Goal: Task Accomplishment & Management: Use online tool/utility

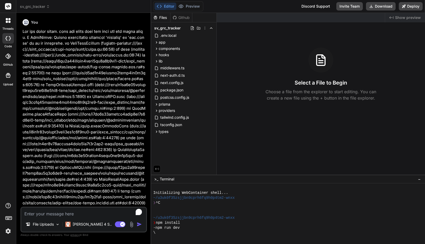
scroll to position [2657, 0]
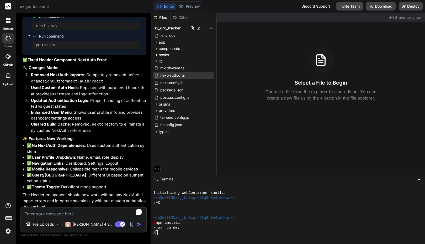
type textarea "x"
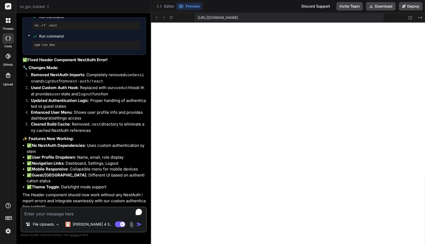
click at [52, 217] on div "File Uploads Claude 4 S.. Agent Mode. When this toggle is activated, AI automat…" at bounding box center [83, 220] width 127 height 26
click at [52, 216] on textarea "To enrich screen reader interactions, please activate Accessibility in Grammarl…" at bounding box center [83, 211] width 125 height 9
type textarea "F"
type textarea "x"
type textarea "Fi"
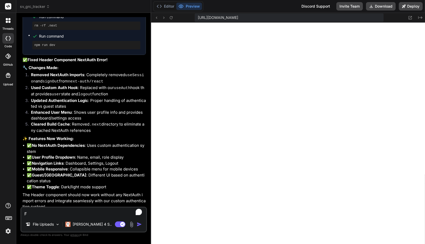
type textarea "x"
type textarea "Fix"
type textarea "x"
type textarea "Fix"
type textarea "x"
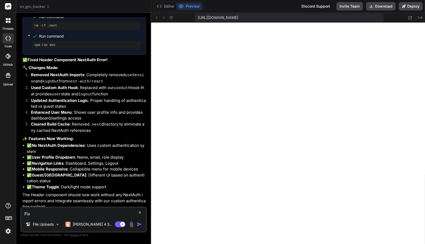
type textarea "Fix t"
type textarea "x"
type textarea "Fix th"
type textarea "x"
type textarea "Fix the"
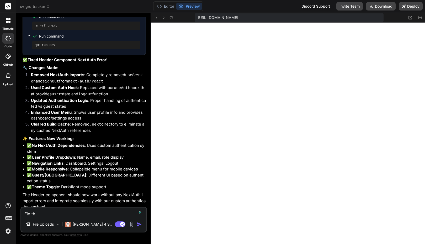
type textarea "x"
type textarea "Fix the"
type textarea "x"
type textarea "Fix the e"
type textarea "x"
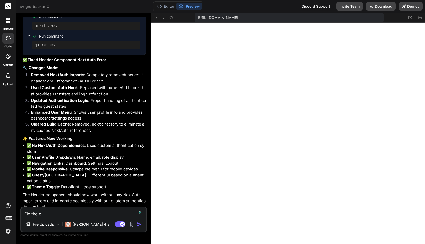
type textarea "Fix the er"
type textarea "x"
type textarea "Fix the err"
type textarea "x"
type textarea "Fix the erro"
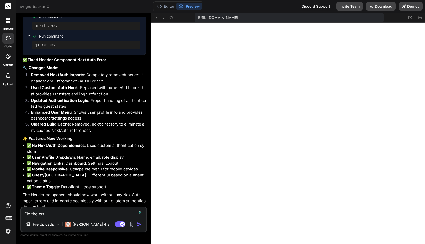
type textarea "x"
type textarea "Fix the error"
type textarea "x"
type textarea "Fix the error"
type textarea "x"
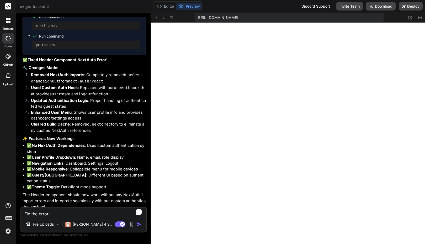
type textarea "Fix the error i"
type textarea "x"
type textarea "Fix the error in"
type textarea "x"
type textarea "Fix the error in"
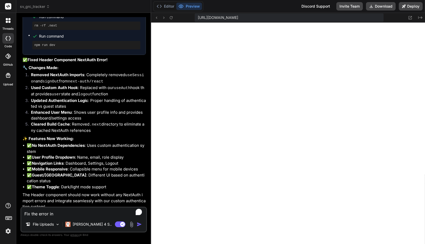
type textarea "x"
type textarea "Fix the error in o"
type textarea "x"
type textarea "Fix the error in or"
type textarea "x"
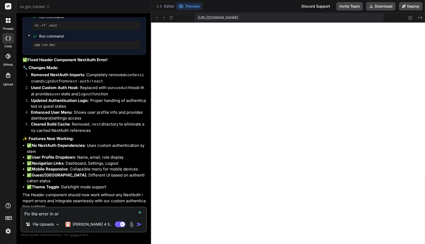
type textarea "Fix the error in ore"
type textarea "x"
type textarea "Fix the error in orev"
type textarea "x"
type textarea "Fix the error in orevi"
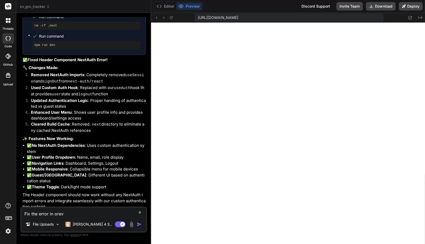
type textarea "x"
type textarea "Fix the error in orevie"
type textarea "x"
type textarea "Fix the error in oreview"
type textarea "x"
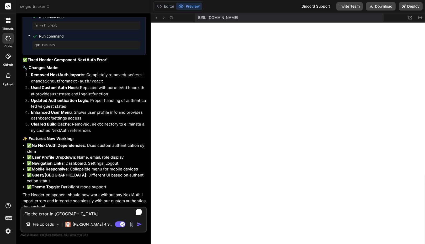
type textarea "Fix the error in a"
type textarea "x"
type textarea "Fix the error in ap"
type textarea "x"
type textarea "Fix the error in app"
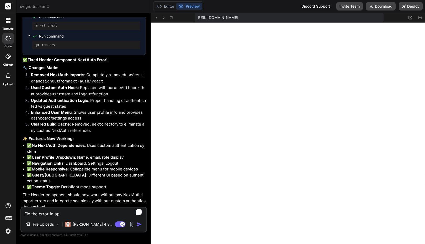
type textarea "x"
type textarea "Fix the error in appl"
type textarea "x"
type textarea "Fix the error in appli"
type textarea "x"
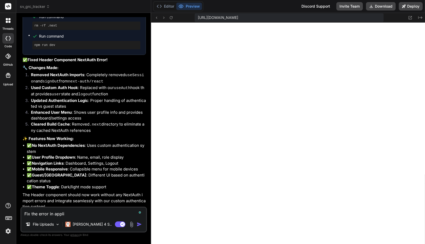
type textarea "Fix the error in applic"
type textarea "x"
type textarea "Fix the error in applica"
type textarea "x"
type textarea "Fix the error in applicat"
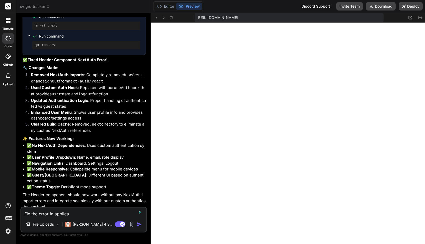
type textarea "x"
type textarea "Fix the error in applicati"
type textarea "x"
type textarea "Fix the error in applicatio"
type textarea "x"
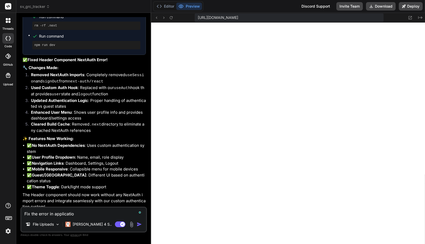
type textarea "Fix the error in application"
type textarea "x"
type textarea "Fix the error in application:"
type textarea "x"
type textarea "Fix the error in application:"
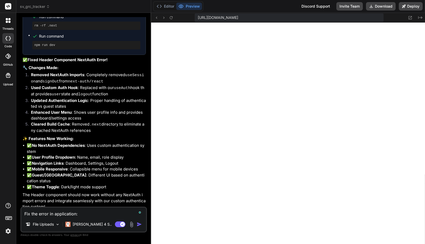
type textarea "x"
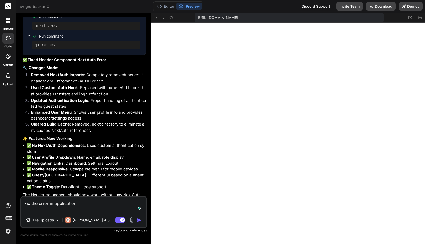
paste textarea "Unhandled Runtime Error TypeError: (0 , _lib_auth__WEBPACK_IMPORTED_MODULE_2__.…"
type textarea "Fix the error in application: Unhandled Runtime Error TypeError: (0 , _lib_auth…"
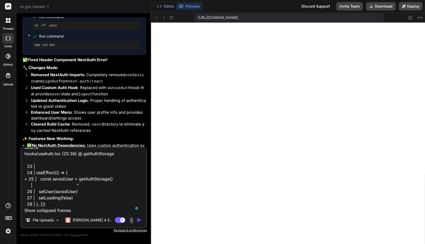
scroll to position [44, 0]
type textarea "x"
type textarea "Fix the error in application: Unhandled Runtime Error TypeError: (0 , _lib_auth…"
type textarea "x"
type textarea "Fix the error in application: Unhandled Runtime Error TypeError: (0 , _lib_auth…"
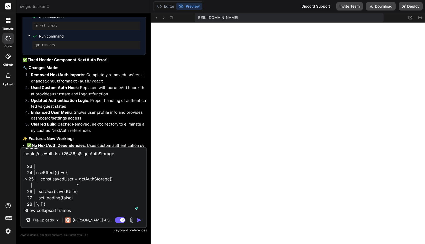
type textarea "x"
click at [169, 5] on button "Editor" at bounding box center [166, 6] width 22 height 7
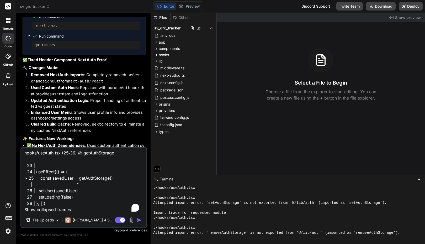
scroll to position [494, 0]
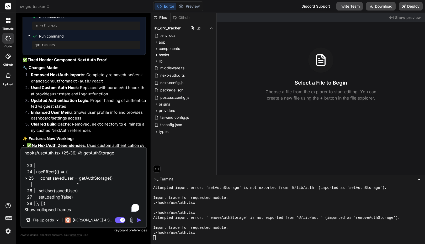
click at [6, 231] on img at bounding box center [8, 231] width 9 height 9
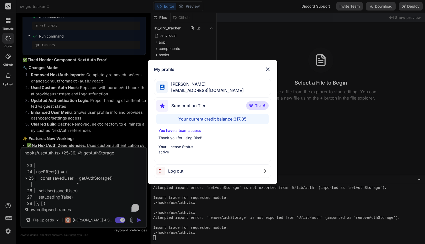
click at [6, 231] on div "My profile Faisal M faisal@softvative.com Subscription Tier Tier 6 Your current…" at bounding box center [212, 122] width 425 height 244
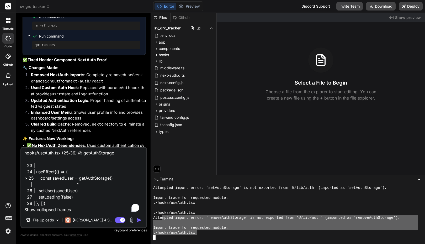
drag, startPoint x: 198, startPoint y: 234, endPoint x: 163, endPoint y: 217, distance: 38.5
click at [162, 219] on div "Attempted import error: 'setAuthStorage' is not exported from '@/lib/auth' (imp…" at bounding box center [285, 212] width 265 height 55
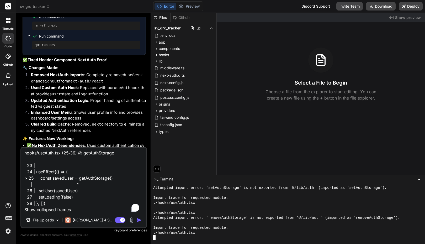
click at [202, 231] on div "./hooks/useAuth.tsx" at bounding box center [285, 232] width 265 height 5
click at [233, 228] on div "Import trace for requested module:" at bounding box center [285, 227] width 265 height 5
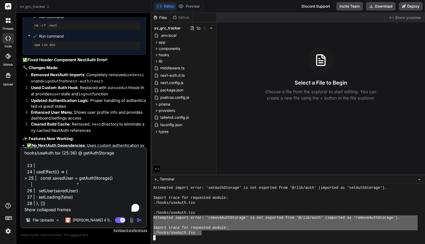
drag, startPoint x: 202, startPoint y: 231, endPoint x: 152, endPoint y: 216, distance: 51.8
click at [152, 216] on div ")))))))))))))))))))))))))))))))) Attempted import error: 'setAuthStorage' is no…" at bounding box center [288, 213] width 274 height 61
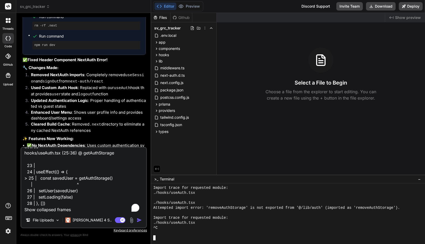
scroll to position [514, 0]
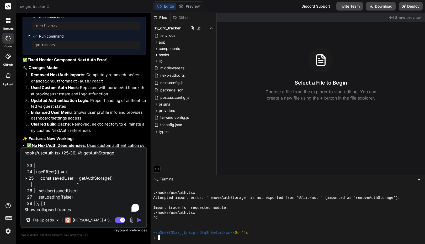
click at [68, 203] on textarea "Fix the error in application: Unhandled Runtime Error TypeError: (0 , _lib_auth…" at bounding box center [83, 180] width 125 height 65
type textarea "Fix the error in application: Unhandled Runtime Error TypeError: (0 , _lib_auth…"
type textarea "x"
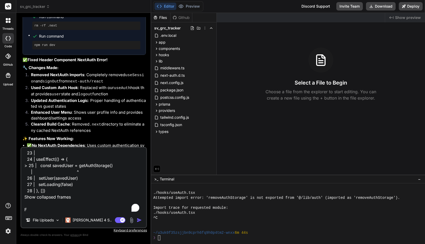
type textarea "Fix the error in application: Unhandled Runtime Error TypeError: (0 , _lib_auth…"
type textarea "x"
type textarea "Fix the error in application: Unhandled Runtime Error TypeError: (0 , _lib_auth…"
type textarea "x"
type textarea "Fix the error in application: Unhandled Runtime Error TypeError: (0 , _lib_auth…"
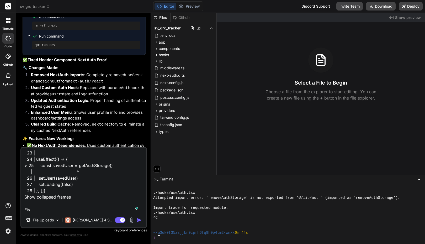
type textarea "x"
type textarea "Fix the error in application: Unhandled Runtime Error TypeError: (0 , _lib_auth…"
type textarea "x"
type textarea "Fix the error in application: Unhandled Runtime Error TypeError: (0 , _lib_auth…"
type textarea "x"
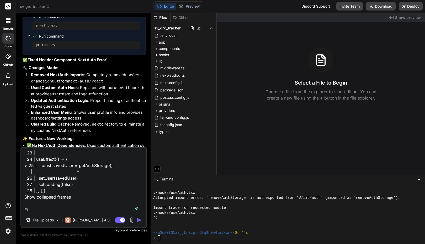
type textarea "Fix the error in application: Unhandled Runtime Error TypeError: (0 , _lib_auth…"
type textarea "x"
type textarea "Fix the error in application: Unhandled Runtime Error TypeError: (0 , _lib_auth…"
type textarea "x"
type textarea "Fix the error in application: Unhandled Runtime Error TypeError: (0 , _lib_auth…"
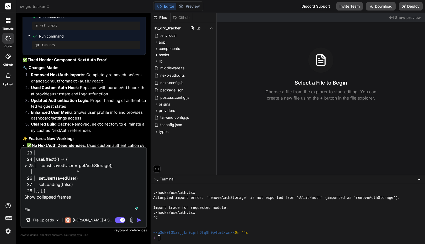
type textarea "x"
type textarea "Fix the error in application: Unhandled Runtime Error TypeError: (0 , _lib_auth…"
type textarea "x"
type textarea "Fix the error in application: Unhandled Runtime Error TypeError: (0 , _lib_auth…"
type textarea "x"
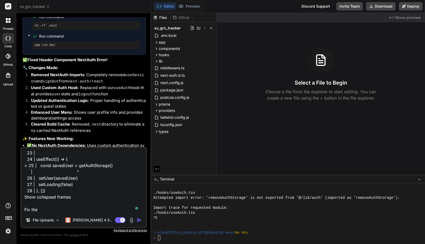
type textarea "Fix the error in application: Unhandled Runtime Error TypeError: (0 , _lib_auth…"
type textarea "x"
type textarea "Fix the error in application: Unhandled Runtime Error TypeError: (0 , _lib_auth…"
type textarea "x"
type textarea "Fix the error in application: Unhandled Runtime Error TypeError: (0 , _lib_auth…"
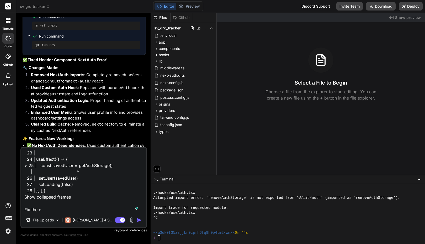
type textarea "x"
type textarea "Fix the error in application: Unhandled Runtime Error TypeError: (0 , _lib_auth…"
type textarea "x"
type textarea "Fix the error in application: Unhandled Runtime Error TypeError: (0 , _lib_auth…"
type textarea "x"
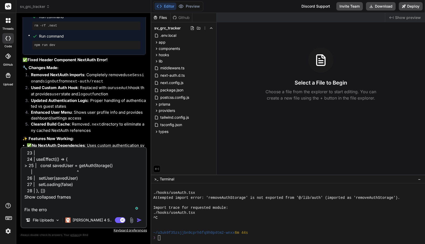
type textarea "Fix the error in application: Unhandled Runtime Error TypeError: (0 , _lib_auth…"
type textarea "x"
type textarea "Fix the error in application: Unhandled Runtime Error TypeError: (0 , _lib_auth…"
type textarea "x"
type textarea "Fix the error in application: Unhandled Runtime Error TypeError: (0 , _lib_auth…"
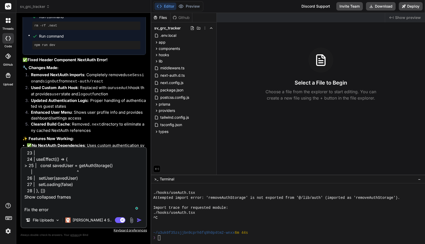
type textarea "x"
type textarea "Fix the error in application: Unhandled Runtime Error TypeError: (0 , _lib_auth…"
type textarea "x"
type textarea "Fix the error in application: Unhandled Runtime Error TypeError: (0 , _lib_auth…"
type textarea "x"
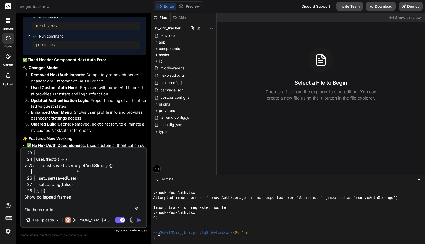
type textarea "Fix the error in application: Unhandled Runtime Error TypeError: (0 , _lib_auth…"
type textarea "x"
type textarea "Fix the error in application: Unhandled Runtime Error TypeError: (0 , _lib_auth…"
type textarea "x"
type textarea "Fix the error in application: Unhandled Runtime Error TypeError: (0 , _lib_auth…"
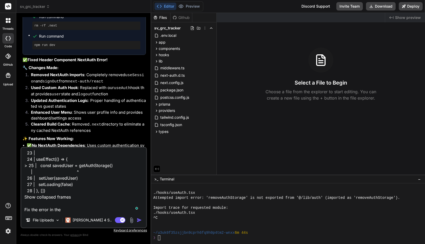
type textarea "x"
type textarea "Fix the error in application: Unhandled Runtime Error TypeError: (0 , _lib_auth…"
type textarea "x"
type textarea "Fix the error in application: Unhandled Runtime Error TypeError: (0 , _lib_auth…"
type textarea "x"
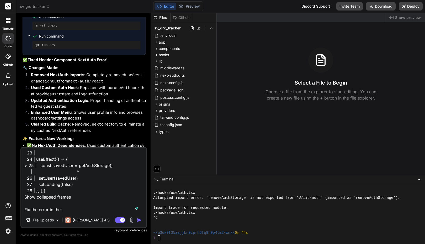
type textarea "Fix the error in application: Unhandled Runtime Error TypeError: (0 , _lib_auth…"
type textarea "x"
type textarea "Fix the error in application: Unhandled Runtime Error TypeError: (0 , _lib_auth…"
type textarea "x"
type textarea "Fix the error in application: Unhandled Runtime Error TypeError: (0 , _lib_auth…"
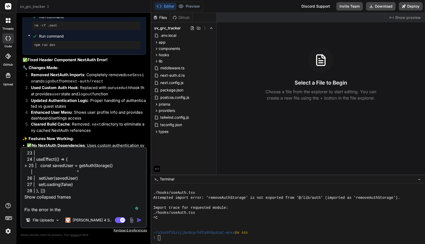
type textarea "x"
type textarea "Fix the error in application: Unhandled Runtime Error TypeError: (0 , _lib_auth…"
type textarea "x"
type textarea "Fix the error in application: Unhandled Runtime Error TypeError: (0 , _lib_auth…"
type textarea "x"
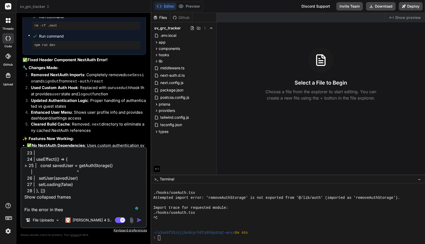
type textarea "Fix the error in application: Unhandled Runtime Error TypeError: (0 , _lib_auth…"
type textarea "x"
type textarea "Fix the error in application: Unhandled Runtime Error TypeError: (0 , _lib_auth…"
type textarea "x"
type textarea "Fix the error in application: Unhandled Runtime Error TypeError: (0 , _lib_auth…"
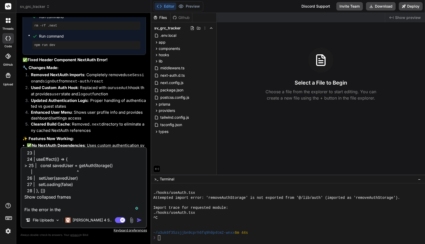
type textarea "x"
type textarea "Fix the error in application: Unhandled Runtime Error TypeError: (0 , _lib_auth…"
type textarea "x"
type textarea "Fix the error in application: Unhandled Runtime Error TypeError: (0 , _lib_auth…"
type textarea "x"
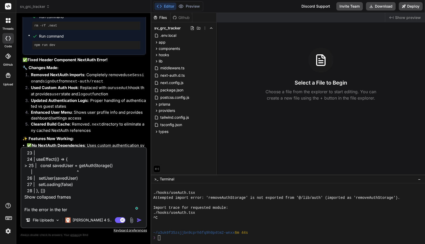
type textarea "Fix the error in application: Unhandled Runtime Error TypeError: (0 , _lib_auth…"
type textarea "x"
type textarea "Fix the error in application: Unhandled Runtime Error TypeError: (0 , _lib_auth…"
type textarea "x"
type textarea "Fix the error in application: Unhandled Runtime Error TypeError: (0 , _lib_auth…"
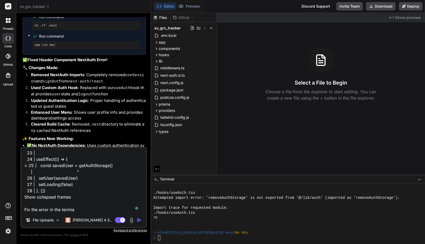
type textarea "x"
type textarea "Fix the error in application: Unhandled Runtime Error TypeError: (0 , _lib_auth…"
type textarea "x"
type textarea "Fix the error in application: Unhandled Runtime Error TypeError: (0 , _lib_auth…"
type textarea "x"
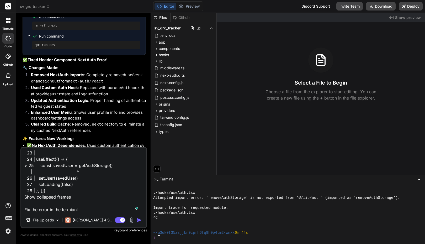
type textarea "Fix the error in application: Unhandled Runtime Error TypeError: (0 , _lib_auth…"
type textarea "x"
type textarea "Fix the error in application: Unhandled Runtime Error TypeError: (0 , _lib_auth…"
type textarea "x"
type textarea "Fix the error in application: Unhandled Runtime Error TypeError: (0 , _lib_auth…"
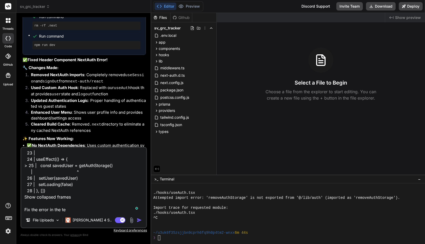
type textarea "x"
type textarea "Fix the error in application: Unhandled Runtime Error TypeError: (0 , _lib_auth…"
type textarea "x"
type textarea "Fix the error in application: Unhandled Runtime Error TypeError: (0 , _lib_auth…"
type textarea "x"
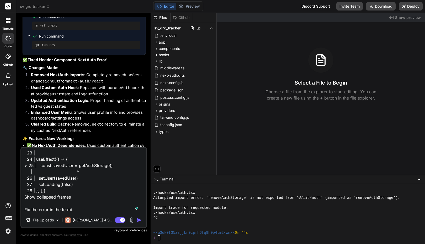
type textarea "Fix the error in application: Unhandled Runtime Error TypeError: (0 , _lib_auth…"
type textarea "x"
type textarea "Fix the error in application: Unhandled Runtime Error TypeError: (0 , _lib_auth…"
type textarea "x"
type textarea "Fix the error in application: Unhandled Runtime Error TypeError: (0 , _lib_auth…"
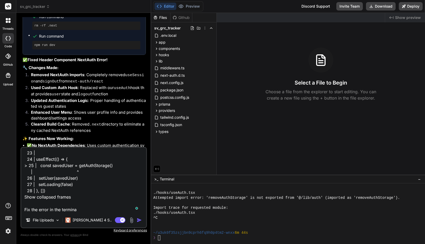
type textarea "x"
type textarea "Fix the error in application: Unhandled Runtime Error TypeError: (0 , _lib_auth…"
type textarea "x"
type textarea "Fix the error in application: Unhandled Runtime Error TypeError: (0 , _lib_auth…"
type textarea "x"
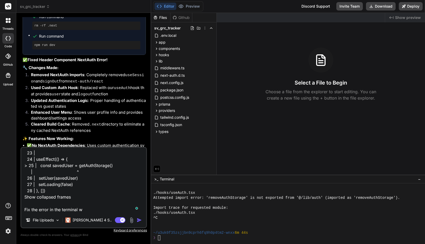
type textarea "Fix the error in application: Unhandled Runtime Error TypeError: (0 , _lib_auth…"
type textarea "x"
type textarea "Fix the error in application: Unhandled Runtime Error TypeError: (0 , _lib_auth…"
type textarea "x"
type textarea "Fix the error in application: Unhandled Runtime Error TypeError: (0 , _lib_auth…"
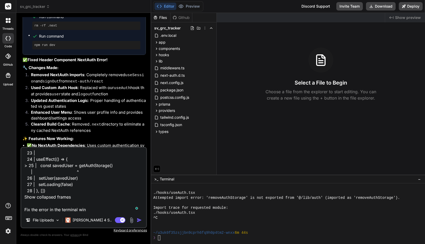
type textarea "x"
type textarea "Fix the error in application: Unhandled Runtime Error TypeError: (0 , _lib_auth…"
type textarea "x"
type textarea "Fix the error in application: Unhandled Runtime Error TypeError: (0 , _lib_auth…"
type textarea "x"
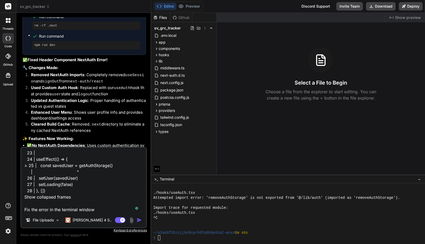
type textarea "Fix the error in application: Unhandled Runtime Error TypeError: (0 , _lib_auth…"
type textarea "x"
paste textarea "Unhandled Runtime Error TypeError: (0 , _lib_auth__WEBPACK_IMPORTED_MODULE_2__.…"
type textarea "Fix the error in application: Unhandled Runtime Error TypeError: (0 , _lib_auth…"
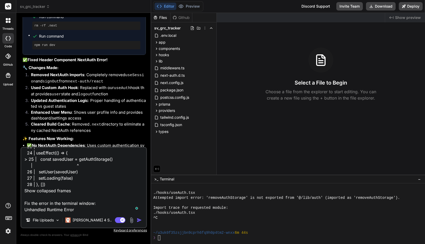
scroll to position [158, 0]
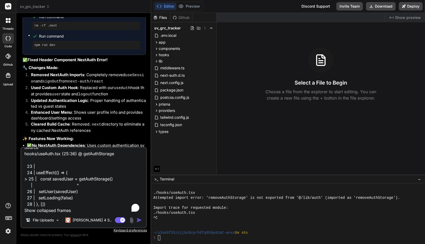
type textarea "x"
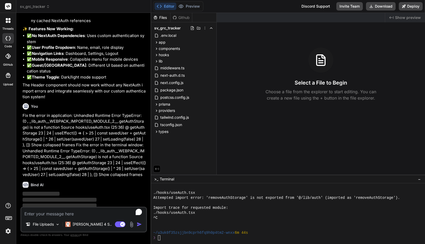
scroll to position [2771, 0]
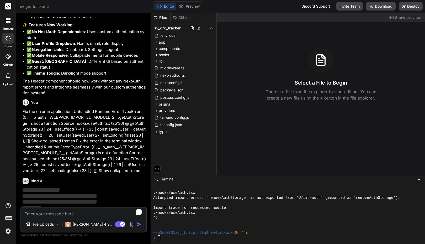
click at [273, 11] on div "Editor Preview Discord Support Invite Team Download Deploy" at bounding box center [288, 6] width 274 height 13
type textarea "x"
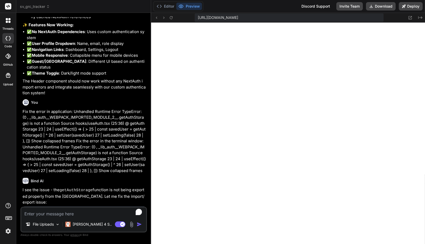
type textarea "if (context === undefined) { throw new Error('useAuth must be used within an Au…"
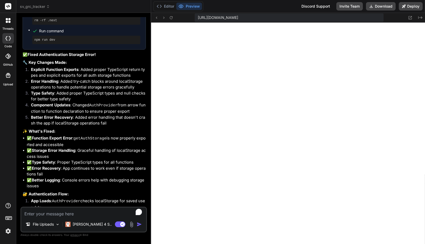
scroll to position [3060, 0]
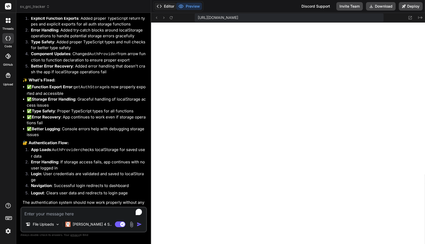
click at [169, 7] on button "Editor" at bounding box center [166, 6] width 22 height 7
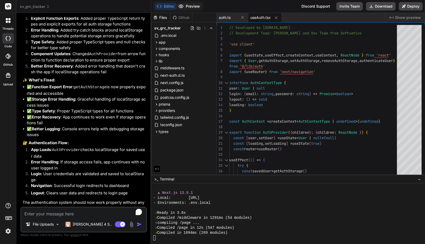
click at [188, 7] on button "Preview" at bounding box center [189, 6] width 26 height 7
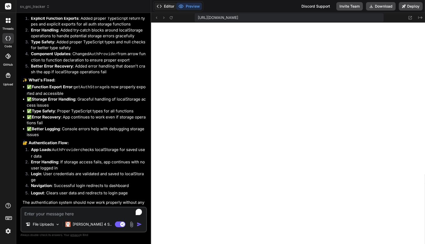
click at [169, 6] on button "Editor" at bounding box center [166, 6] width 22 height 7
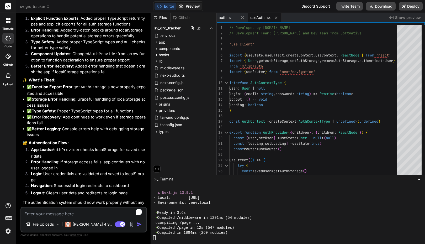
click at [190, 5] on button "Preview" at bounding box center [189, 6] width 26 height 7
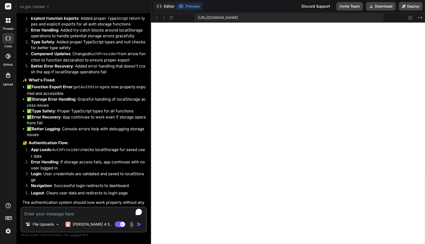
click at [167, 7] on button "Editor" at bounding box center [166, 6] width 22 height 7
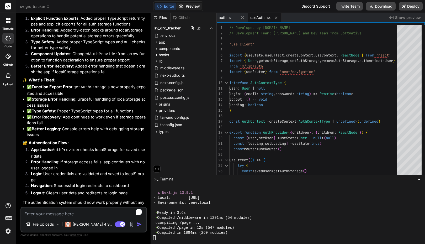
click at [187, 7] on button "Preview" at bounding box center [189, 6] width 26 height 7
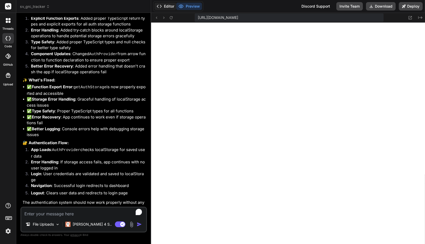
click at [171, 8] on button "Editor" at bounding box center [166, 6] width 22 height 7
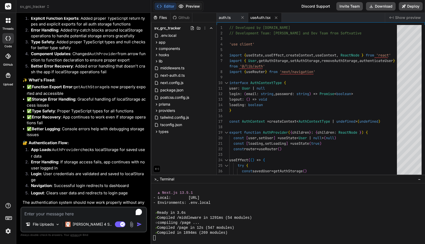
click at [190, 8] on button "Preview" at bounding box center [189, 6] width 26 height 7
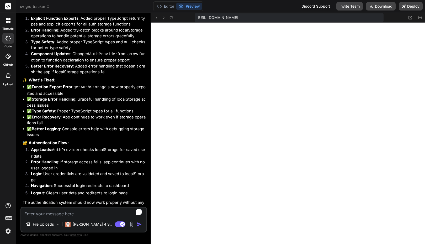
scroll to position [643, 0]
click at [173, 5] on button "Editor" at bounding box center [166, 6] width 22 height 7
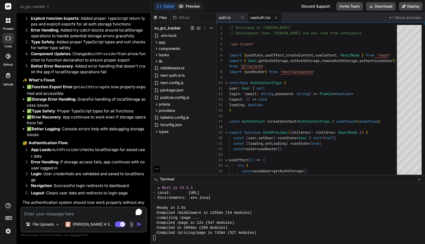
click at [189, 7] on button "Preview" at bounding box center [189, 6] width 26 height 7
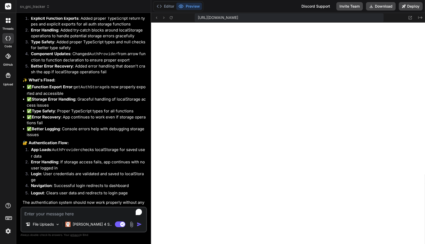
scroll to position [648, 0]
click at [170, 5] on button "Editor" at bounding box center [166, 6] width 22 height 7
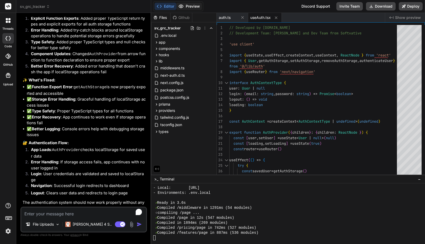
click at [188, 7] on button "Preview" at bounding box center [189, 6] width 26 height 7
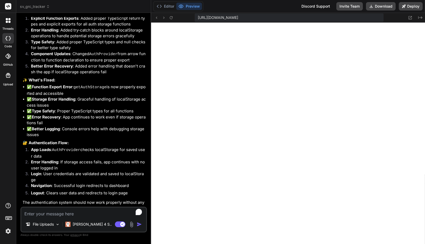
scroll to position [668, 0]
click at [167, 3] on button "Editor" at bounding box center [166, 6] width 22 height 7
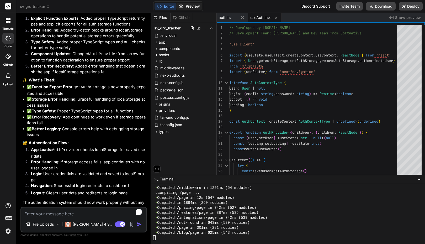
click at [188, 7] on button "Preview" at bounding box center [189, 6] width 26 height 7
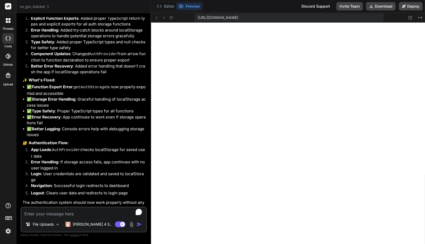
scroll to position [673, 0]
click at [170, 8] on button "Editor" at bounding box center [166, 6] width 22 height 7
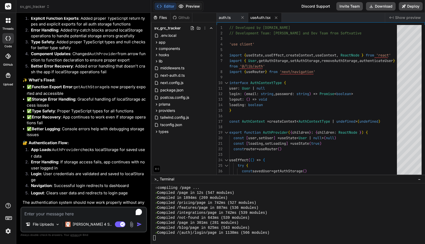
click at [191, 8] on button "Preview" at bounding box center [189, 6] width 26 height 7
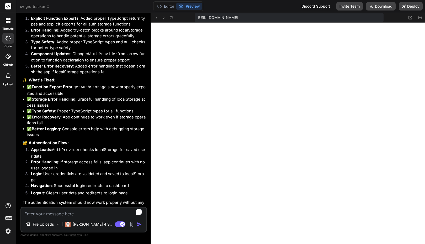
scroll to position [678, 0]
click at [411, 17] on icon at bounding box center [410, 17] width 4 height 4
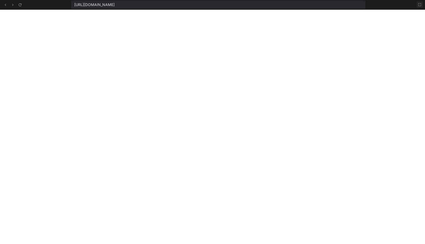
click at [420, 5] on icon at bounding box center [420, 5] width 4 height 4
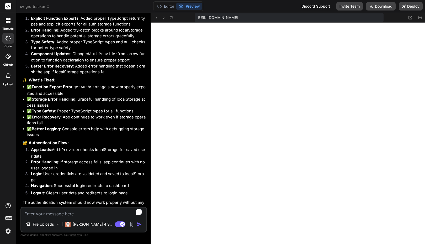
scroll to position [683, 0]
click at [170, 6] on button "Editor" at bounding box center [166, 6] width 22 height 7
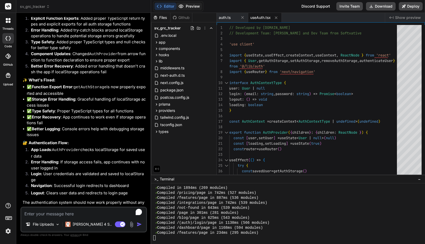
click at [188, 7] on button "Preview" at bounding box center [189, 6] width 26 height 7
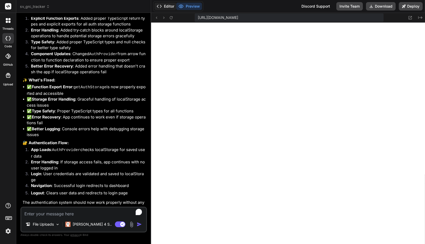
click at [170, 8] on button "Editor" at bounding box center [166, 6] width 22 height 7
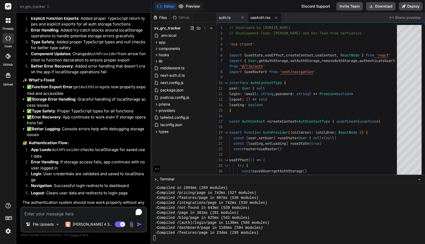
click at [195, 5] on button "Preview" at bounding box center [189, 6] width 26 height 7
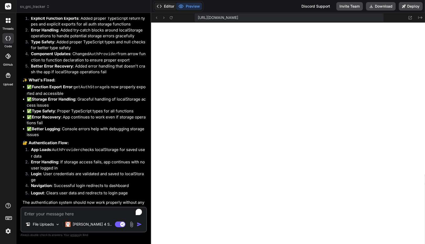
click at [169, 4] on button "Editor" at bounding box center [166, 6] width 22 height 7
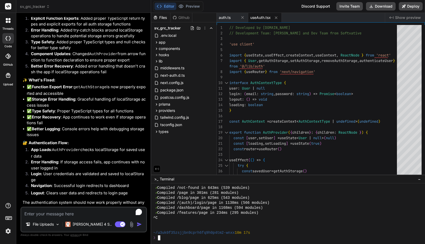
scroll to position [718, 0]
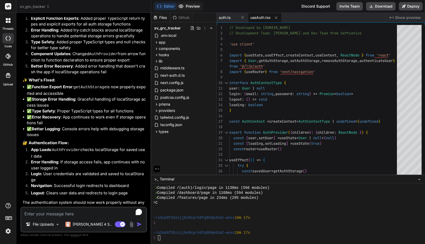
click at [189, 3] on button "Preview" at bounding box center [189, 6] width 26 height 7
click at [377, 6] on button "Download" at bounding box center [381, 6] width 30 height 8
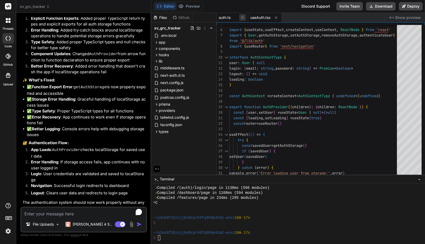
click at [243, 17] on icon at bounding box center [242, 17] width 3 height 3
click at [243, 17] on icon at bounding box center [245, 17] width 4 height 4
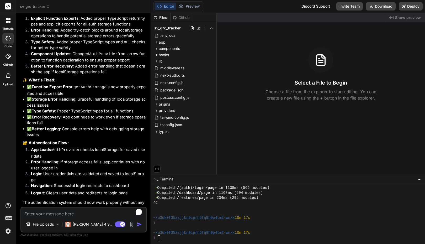
click at [165, 7] on button "Editor" at bounding box center [166, 6] width 22 height 7
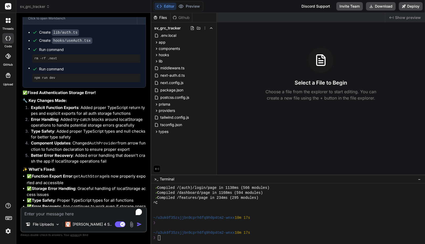
scroll to position [3060, 0]
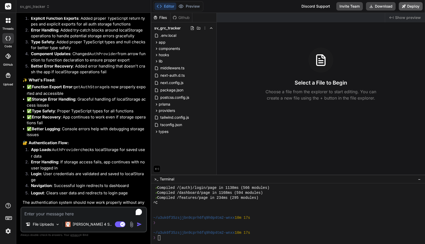
click at [411, 6] on button "Deploy" at bounding box center [411, 6] width 24 height 8
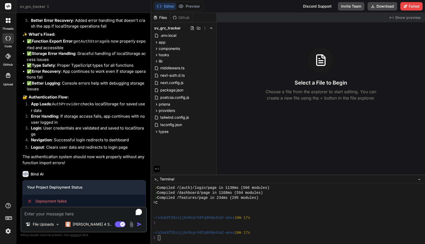
scroll to position [3120, 0]
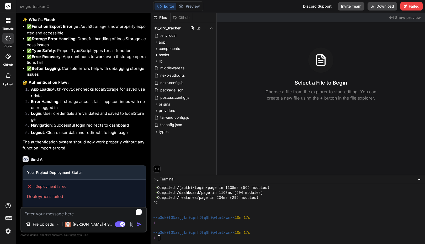
click at [42, 5] on span "sv_grc_tracker" at bounding box center [35, 6] width 30 height 5
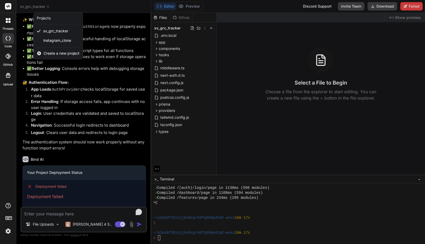
click at [75, 5] on div at bounding box center [212, 122] width 425 height 244
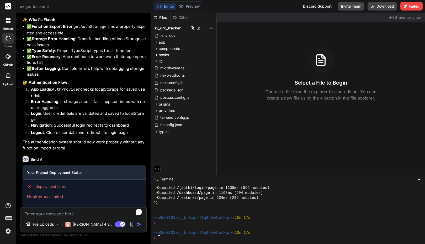
click at [165, 6] on button "Editor" at bounding box center [166, 6] width 22 height 7
click at [382, 32] on div "Created with Pixso. Show preview Select a File to Begin Choose a file from the …" at bounding box center [321, 94] width 208 height 162
click at [401, 17] on span "Show preview" at bounding box center [408, 17] width 26 height 5
click at [202, 228] on div at bounding box center [285, 227] width 265 height 5
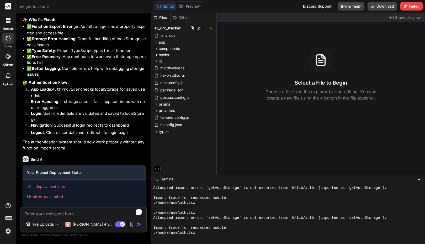
scroll to position [282, 0]
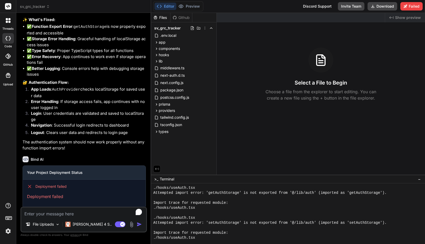
click at [206, 206] on div "./hooks/useAuth.tsx" at bounding box center [285, 207] width 265 height 5
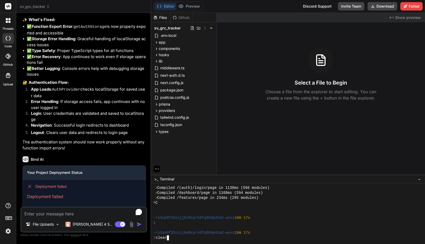
scroll to position [0, 0]
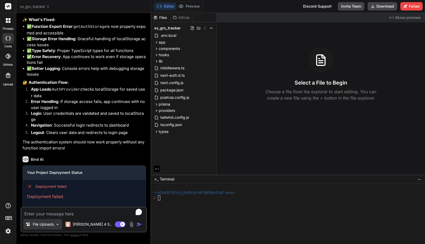
click at [58, 224] on img at bounding box center [57, 224] width 4 height 4
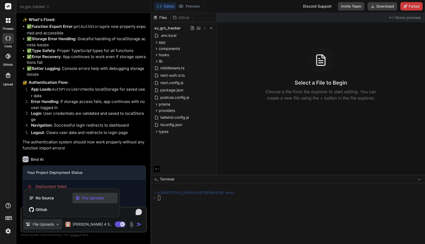
click at [58, 224] on div at bounding box center [212, 122] width 425 height 244
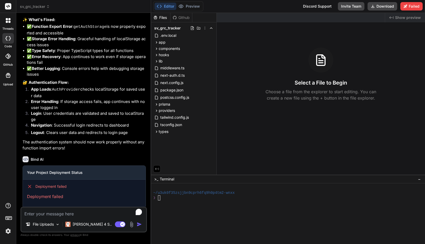
click at [62, 212] on textarea "To enrich screen reader interactions, please activate Accessibility in Grammarl…" at bounding box center [83, 211] width 125 height 9
click at [175, 215] on div at bounding box center [285, 212] width 265 height 5
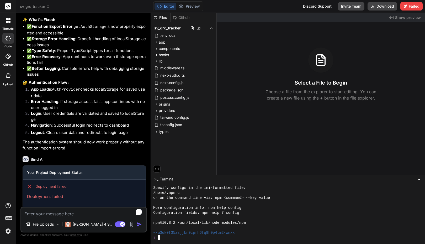
scroll to position [145, 0]
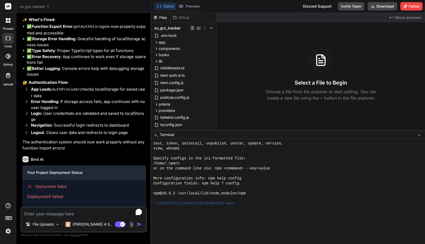
drag, startPoint x: 191, startPoint y: 175, endPoint x: 192, endPoint y: 130, distance: 44.6
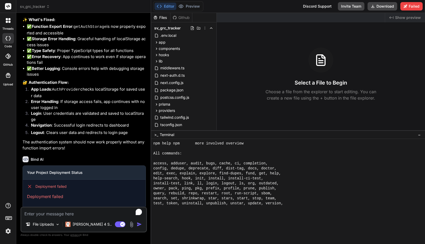
scroll to position [135, 0]
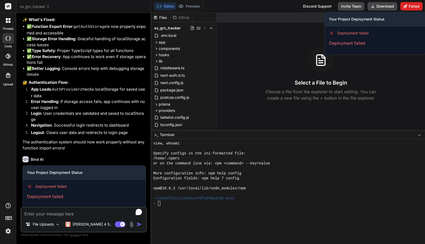
click at [412, 3] on button "Failed" at bounding box center [412, 6] width 22 height 8
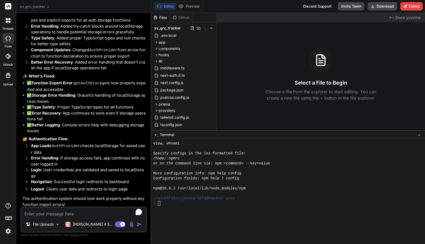
scroll to position [3120, 0]
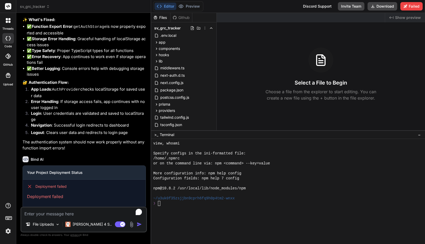
click at [8, 57] on icon at bounding box center [7, 56] width 5 height 5
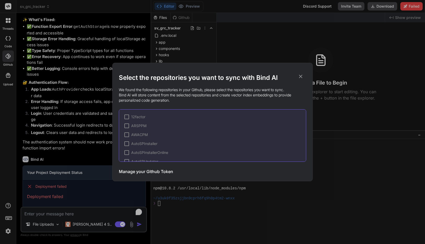
drag, startPoint x: 304, startPoint y: 111, endPoint x: 304, endPoint y: 114, distance: 2.7
click at [304, 115] on div "12factor ARSPPM AWACPM AutoSPInstaller AutoSPInstallerOnline AutoSPUpdater Auto…" at bounding box center [212, 135] width 187 height 52
click at [301, 75] on icon at bounding box center [301, 76] width 6 height 6
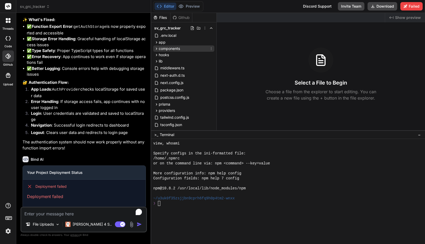
click at [158, 48] on icon at bounding box center [156, 48] width 4 height 4
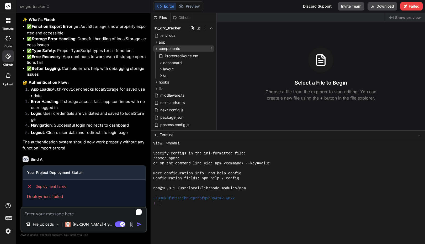
click at [158, 48] on icon at bounding box center [156, 48] width 4 height 4
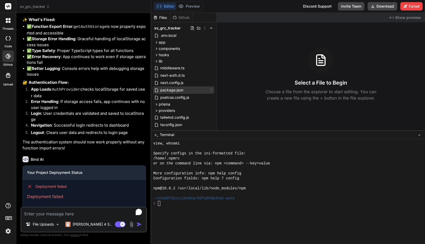
scroll to position [16, 0]
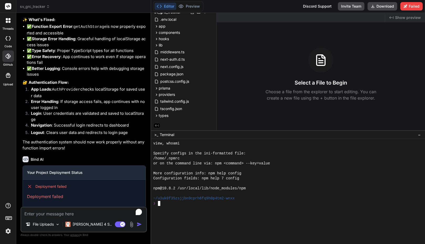
click at [201, 206] on div "❯" at bounding box center [285, 203] width 265 height 5
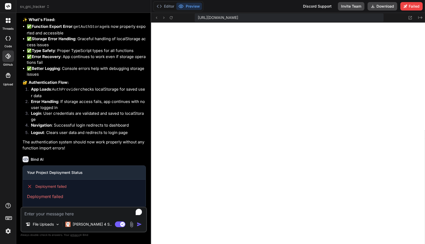
scroll to position [194, 0]
click at [167, 6] on button "Editor" at bounding box center [166, 6] width 22 height 7
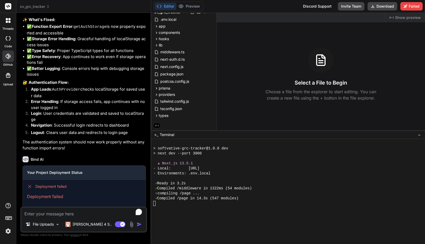
scroll to position [204, 0]
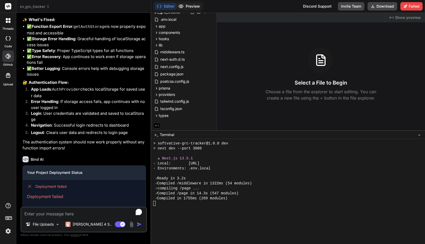
click at [189, 7] on button "Preview" at bounding box center [189, 6] width 26 height 7
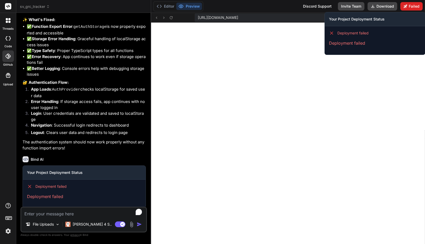
click at [407, 5] on icon at bounding box center [405, 5] width 3 height 3
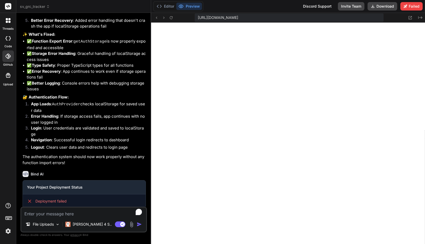
scroll to position [3120, 0]
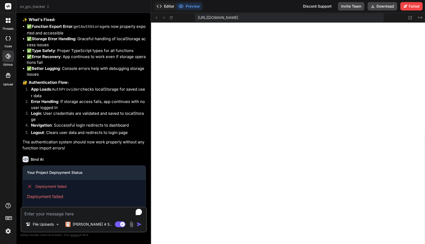
click at [165, 6] on button "Editor" at bounding box center [166, 6] width 22 height 7
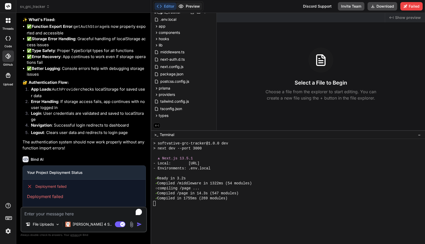
click at [189, 8] on button "Preview" at bounding box center [189, 6] width 26 height 7
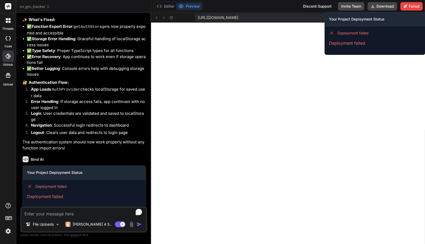
click at [352, 35] on span "Deployment failed" at bounding box center [353, 32] width 31 height 5
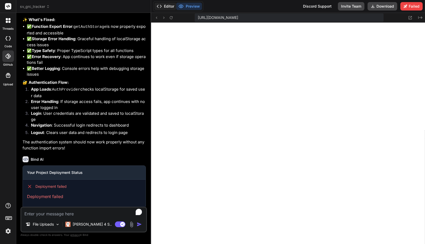
click at [170, 4] on button "Editor" at bounding box center [166, 6] width 22 height 7
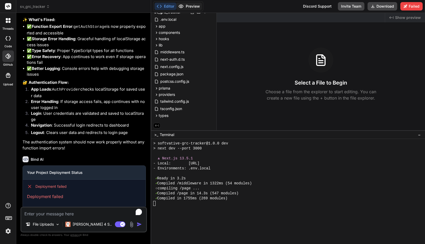
click at [188, 8] on button "Preview" at bounding box center [189, 6] width 26 height 7
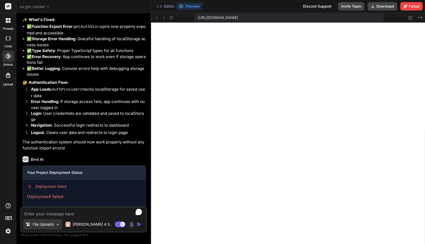
click at [57, 225] on img at bounding box center [57, 224] width 4 height 4
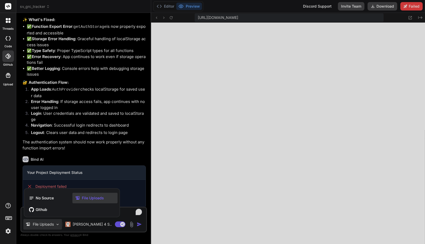
click at [57, 225] on div at bounding box center [212, 122] width 425 height 244
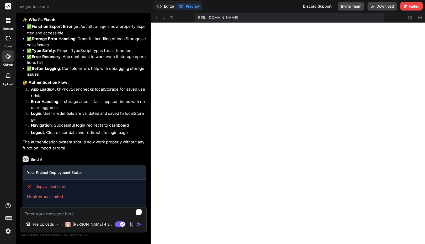
click at [173, 3] on button "Editor" at bounding box center [166, 6] width 22 height 7
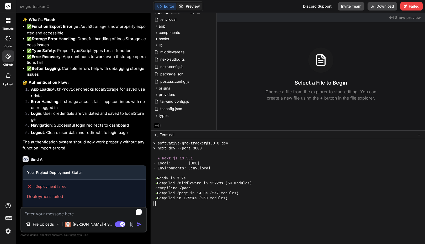
click at [192, 6] on button "Preview" at bounding box center [189, 6] width 26 height 7
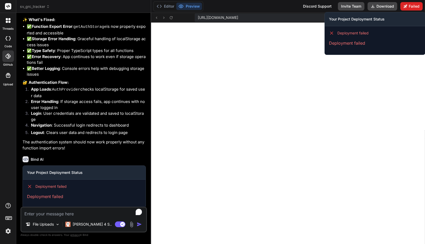
click at [409, 5] on button "Failed" at bounding box center [412, 6] width 22 height 8
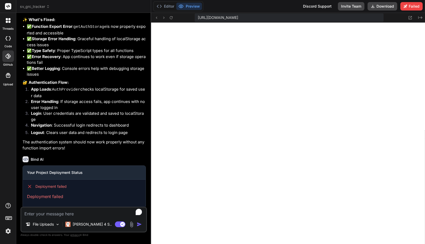
click at [55, 184] on span "Deployment failed" at bounding box center [50, 186] width 31 height 5
click at [57, 193] on p "Deployment failed" at bounding box center [84, 196] width 114 height 6
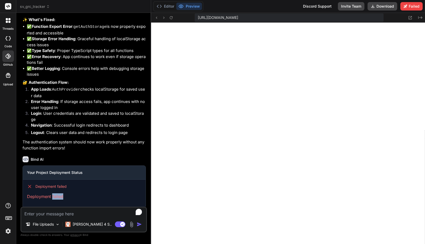
click at [57, 193] on p "Deployment failed" at bounding box center [84, 196] width 114 height 6
copy div "Deployment failed 🎉 Your Preview is Ready! Tap to view your project preview Vie…"
click at [52, 213] on textarea "To enrich screen reader interactions, please activate Accessibility in Grammarl…" at bounding box center [83, 211] width 125 height 9
click at [107, 180] on div "Deployment failed Deployment failed" at bounding box center [84, 192] width 123 height 24
click at [61, 213] on textarea "Fix the Deployment failed error in the chat window" at bounding box center [83, 211] width 125 height 9
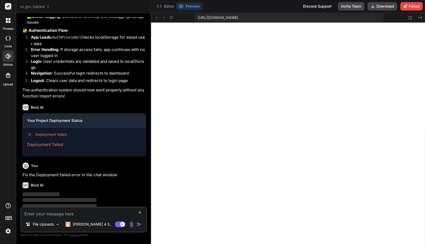
scroll to position [3175, 0]
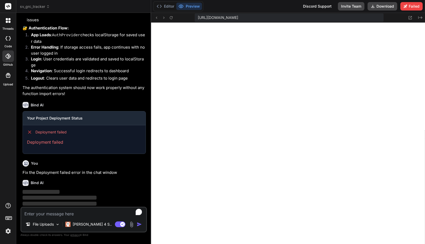
click at [250, 7] on div "Editor Preview Discord Support Invite Team Download Failed" at bounding box center [288, 6] width 274 height 13
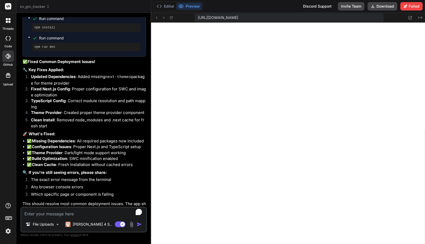
scroll to position [618, 0]
click at [171, 8] on button "Editor" at bounding box center [166, 6] width 22 height 7
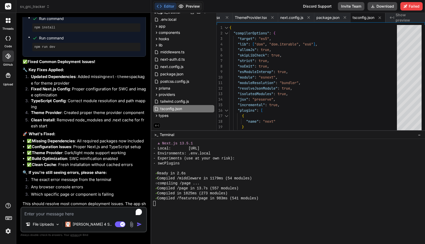
click at [185, 9] on button "Preview" at bounding box center [189, 6] width 26 height 7
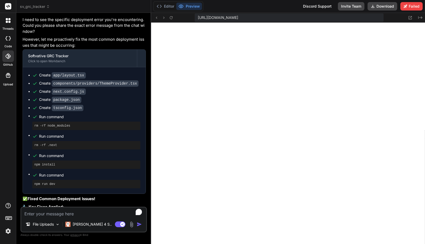
scroll to position [3484, 0]
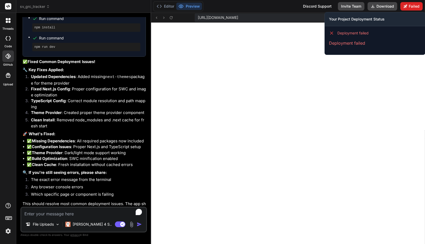
click at [410, 5] on button "Failed" at bounding box center [412, 6] width 22 height 8
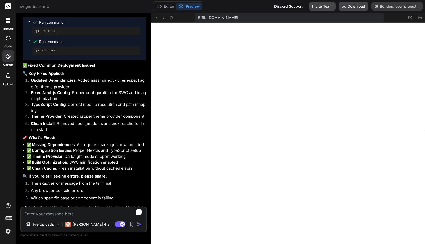
scroll to position [3469, 0]
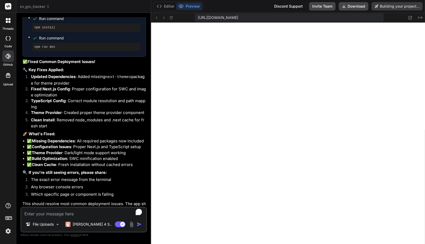
click at [238, 7] on div "Editor Preview Discord Support Invite Team Download Building your project..." at bounding box center [288, 6] width 274 height 13
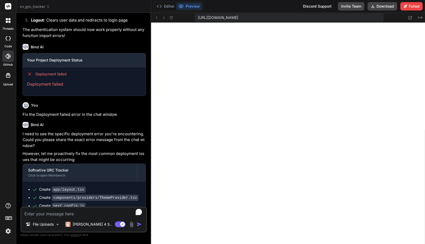
scroll to position [3233, 0]
click at [60, 81] on p "Deployment failed" at bounding box center [84, 84] width 114 height 6
click at [103, 81] on p "Deployment failed" at bounding box center [84, 84] width 114 height 6
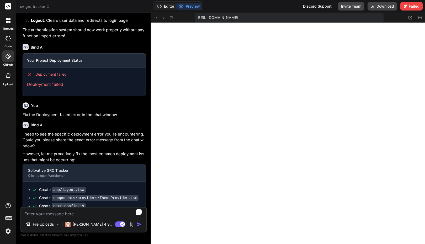
click at [166, 7] on button "Editor" at bounding box center [166, 6] width 22 height 7
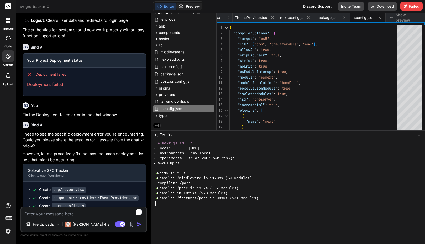
click at [192, 8] on button "Preview" at bounding box center [189, 6] width 26 height 7
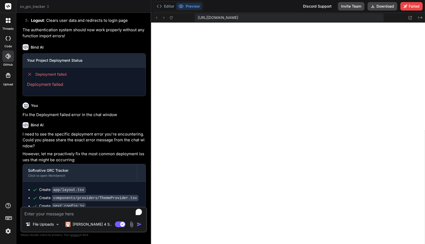
click at [9, 232] on img at bounding box center [8, 231] width 9 height 9
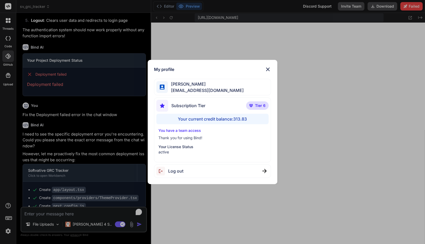
click at [9, 232] on div "My profile Faisal M faisal@softvative.com Subscription Tier Tier 6 Your current…" at bounding box center [212, 122] width 425 height 244
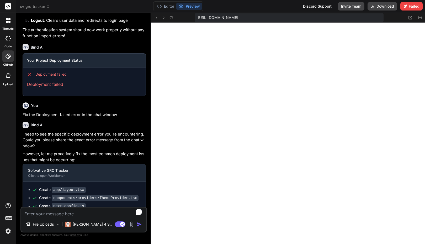
click at [8, 40] on div at bounding box center [8, 38] width 12 height 10
click at [9, 53] on div at bounding box center [8, 56] width 12 height 12
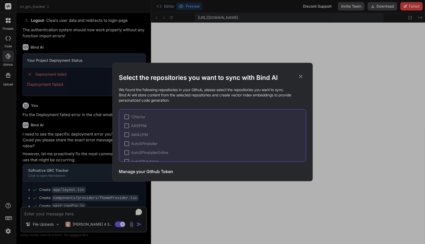
click at [9, 53] on div "Select the repositories you want to sync with Bind AI We found the following re…" at bounding box center [212, 122] width 425 height 244
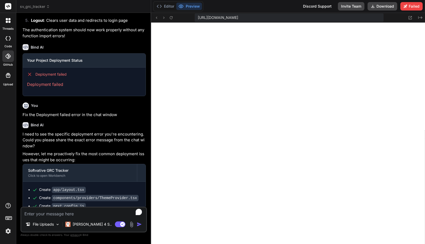
click at [8, 23] on div at bounding box center [8, 20] width 11 height 11
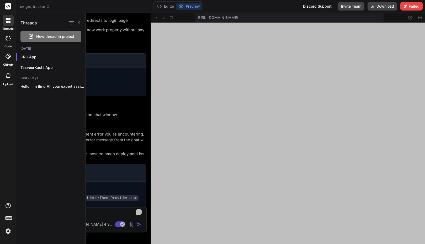
click at [8, 21] on icon at bounding box center [8, 20] width 5 height 5
click at [30, 69] on p "TasveerKashi App" at bounding box center [52, 67] width 65 height 5
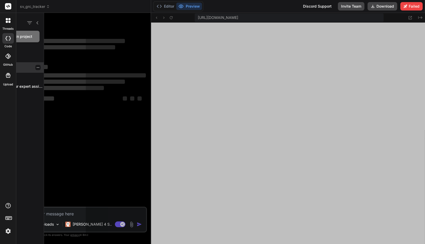
scroll to position [0, 0]
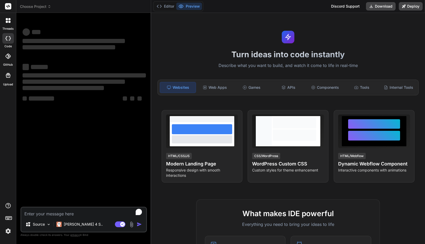
click at [36, 6] on span "Choose Project" at bounding box center [35, 6] width 31 height 5
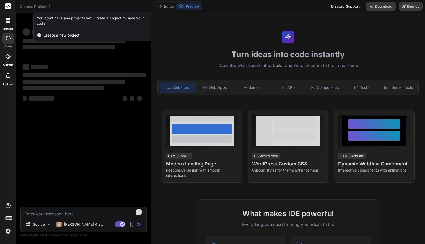
click at [62, 4] on div at bounding box center [212, 122] width 425 height 244
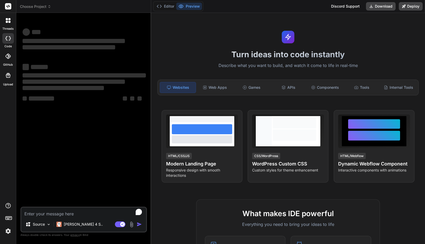
click at [142, 8] on div "Choose Project" at bounding box center [83, 6] width 127 height 5
type textarea "x"
click at [171, 7] on button "Editor" at bounding box center [166, 6] width 22 height 7
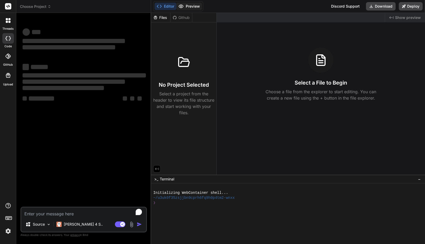
click at [189, 6] on button "Preview" at bounding box center [189, 6] width 26 height 7
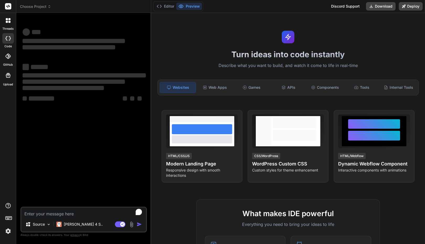
click at [37, 10] on header "Choose Project Created with Pixso." at bounding box center [83, 6] width 135 height 13
click at [9, 25] on div at bounding box center [8, 20] width 11 height 11
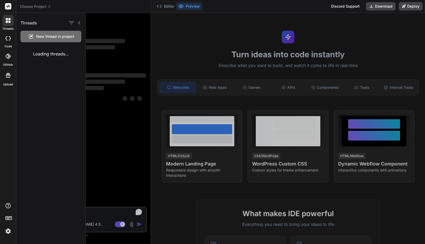
click at [6, 40] on icon at bounding box center [7, 38] width 2 height 4
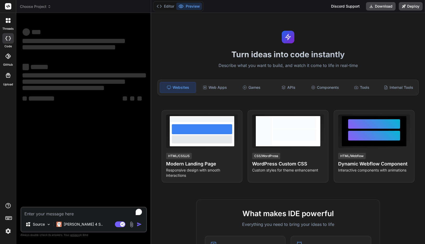
click at [7, 231] on img at bounding box center [8, 231] width 9 height 9
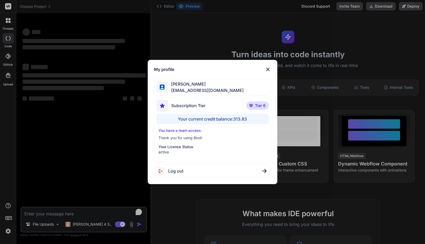
click at [7, 231] on div "My profile Faisal M faisal@softvative.com Subscription Tier Tier 6 Your current…" at bounding box center [212, 122] width 425 height 244
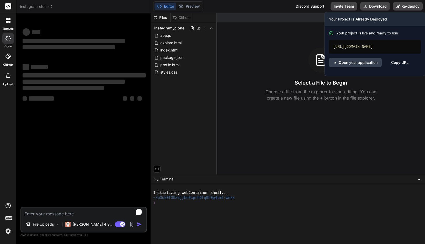
click at [397, 63] on div "Copy URL" at bounding box center [399, 62] width 17 height 9
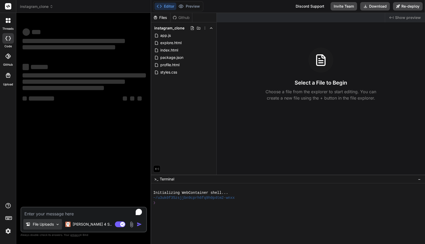
click at [59, 224] on img at bounding box center [57, 224] width 4 height 4
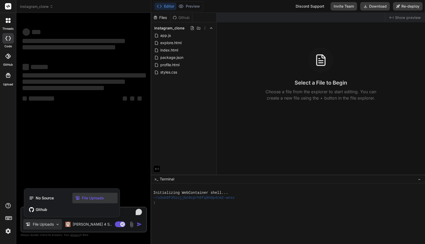
click at [0, 122] on div "threads code GitHub Upload" at bounding box center [8, 122] width 16 height 244
click at [8, 230] on img at bounding box center [8, 231] width 9 height 9
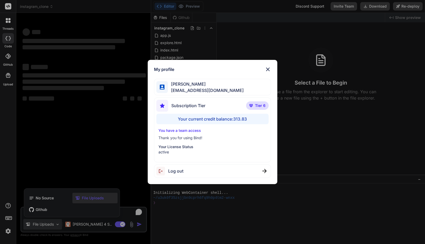
click at [271, 67] on img at bounding box center [268, 69] width 6 height 6
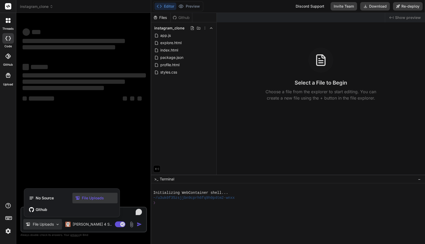
click at [9, 58] on icon at bounding box center [7, 56] width 5 height 5
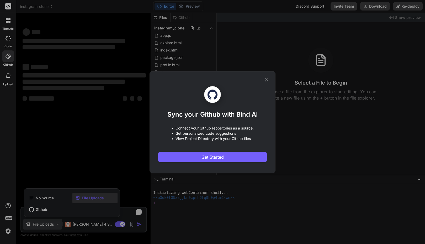
click at [265, 79] on icon at bounding box center [267, 80] width 6 height 6
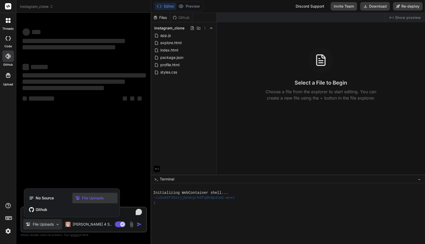
click at [8, 24] on div at bounding box center [8, 20] width 11 height 11
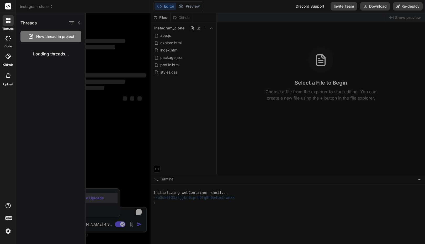
click at [8, 24] on div at bounding box center [8, 20] width 11 height 11
click at [79, 23] on icon at bounding box center [79, 23] width 4 height 4
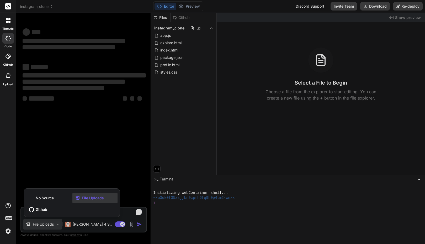
click at [260, 8] on div at bounding box center [212, 122] width 425 height 244
type textarea "x"
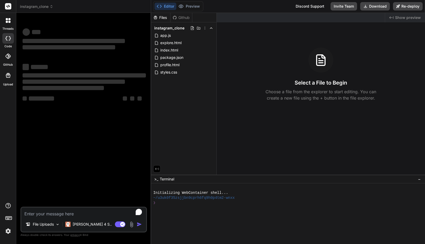
click at [77, 10] on header "instagram_clone Created with Pixso." at bounding box center [83, 6] width 135 height 13
click at [85, 8] on div "instagram_clone" at bounding box center [83, 6] width 127 height 5
click at [232, 201] on div "❯" at bounding box center [285, 202] width 265 height 5
click at [185, 108] on div "Files Github instagram_clone app.js explore.html index.html package.json profil…" at bounding box center [184, 94] width 66 height 162
click at [136, 7] on div "instagram_clone" at bounding box center [83, 6] width 127 height 5
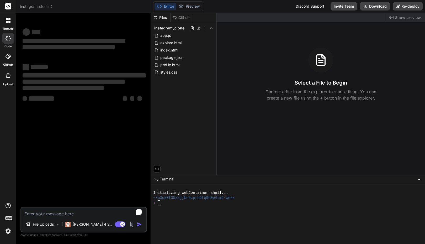
click at [6, 107] on div "threads code GitHub Upload" at bounding box center [8, 122] width 16 height 244
click at [235, 15] on div at bounding box center [301, 17] width 168 height 9
click at [173, 203] on div "❯" at bounding box center [285, 202] width 265 height 5
click at [11, 230] on img at bounding box center [8, 231] width 9 height 9
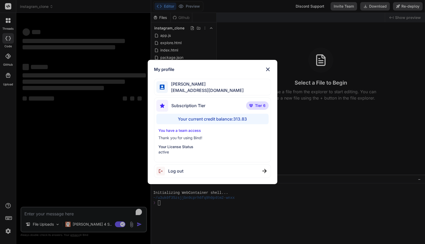
click at [269, 67] on img at bounding box center [268, 69] width 6 height 6
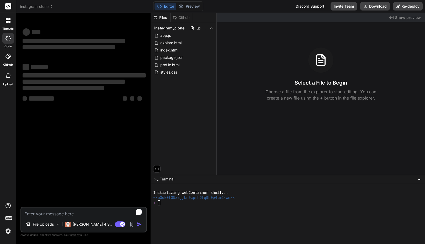
click at [8, 226] on div at bounding box center [8, 218] width 16 height 33
click at [8, 229] on img at bounding box center [8, 231] width 9 height 9
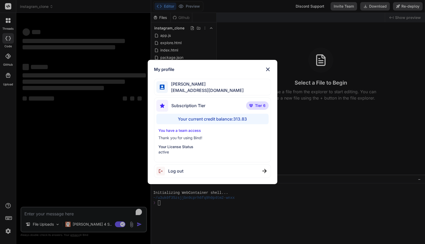
click at [269, 66] on img at bounding box center [268, 69] width 6 height 6
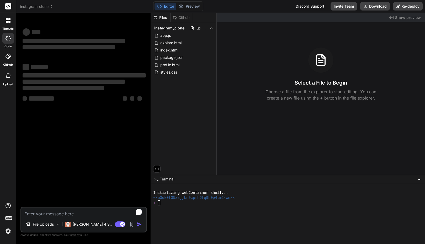
click at [7, 232] on img at bounding box center [8, 231] width 9 height 9
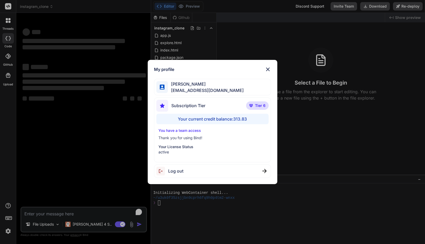
click at [173, 171] on span "Log out" at bounding box center [175, 171] width 15 height 6
click at [269, 67] on img at bounding box center [268, 69] width 6 height 6
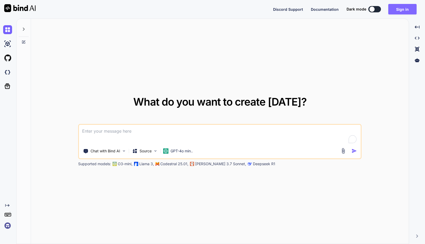
click at [400, 9] on button "Sign in" at bounding box center [402, 9] width 28 height 10
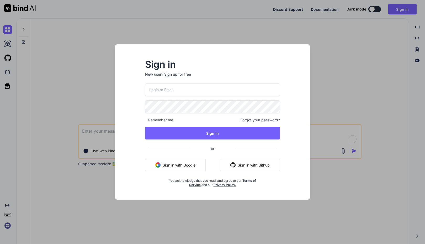
click at [183, 91] on input "email" at bounding box center [212, 89] width 135 height 13
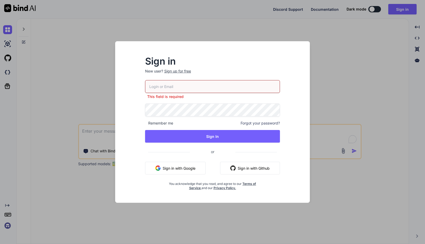
type textarea "x"
paste input "https://www.getbind.co/"
type input "https://www.getbind.co/"
paste input "faisal@softvative.com"
type input "faisal@softvative.com"
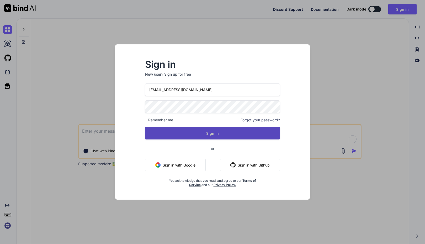
click at [204, 135] on button "Sign In" at bounding box center [212, 133] width 135 height 13
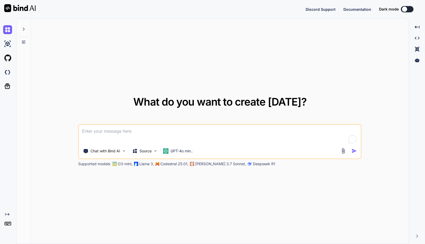
type textarea "x"
click at [408, 11] on button "Sign in" at bounding box center [402, 9] width 28 height 10
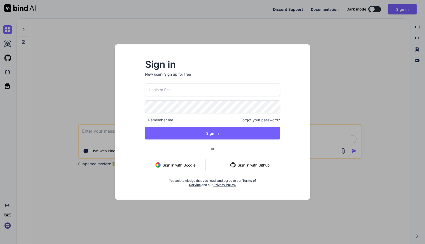
click at [351, 49] on div "Sign in New user? Sign up for free Remember me Forgot your password? Sign In or…" at bounding box center [212, 122] width 425 height 244
